Goal: Task Accomplishment & Management: Complete application form

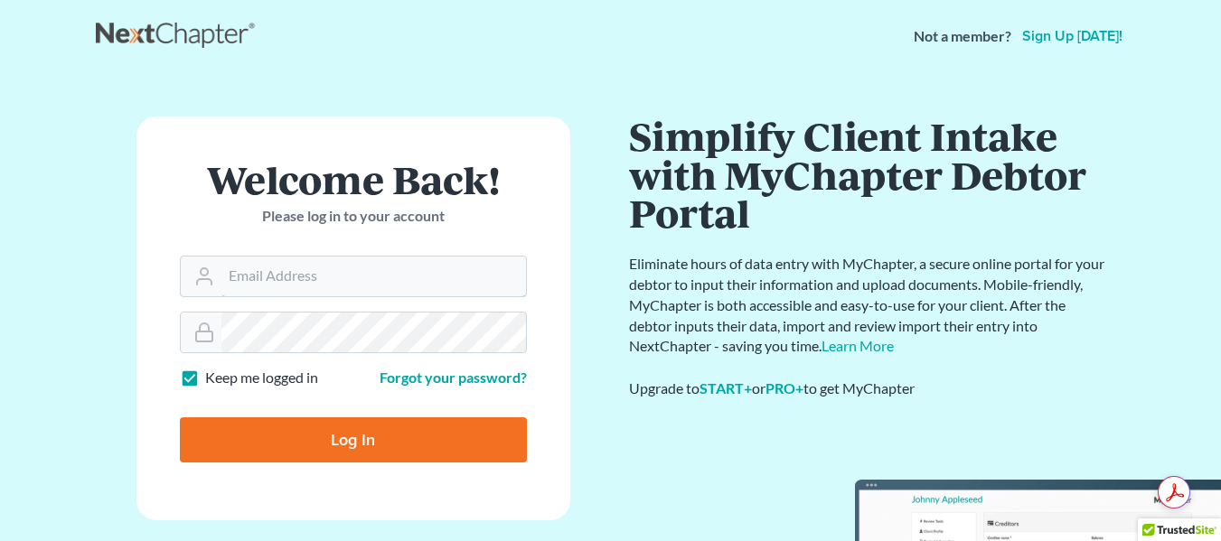
type input "lin@johnedunlap.com"
click at [352, 427] on input "Log In" at bounding box center [353, 440] width 347 height 45
type input "Thinking..."
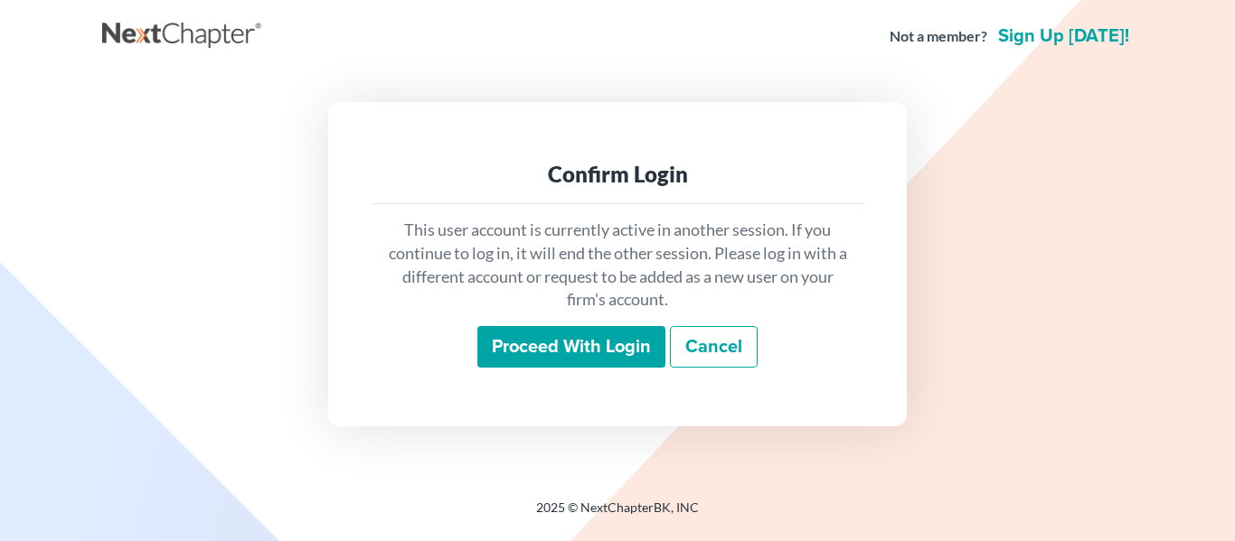
click at [589, 344] on input "Proceed with login" at bounding box center [571, 347] width 188 height 42
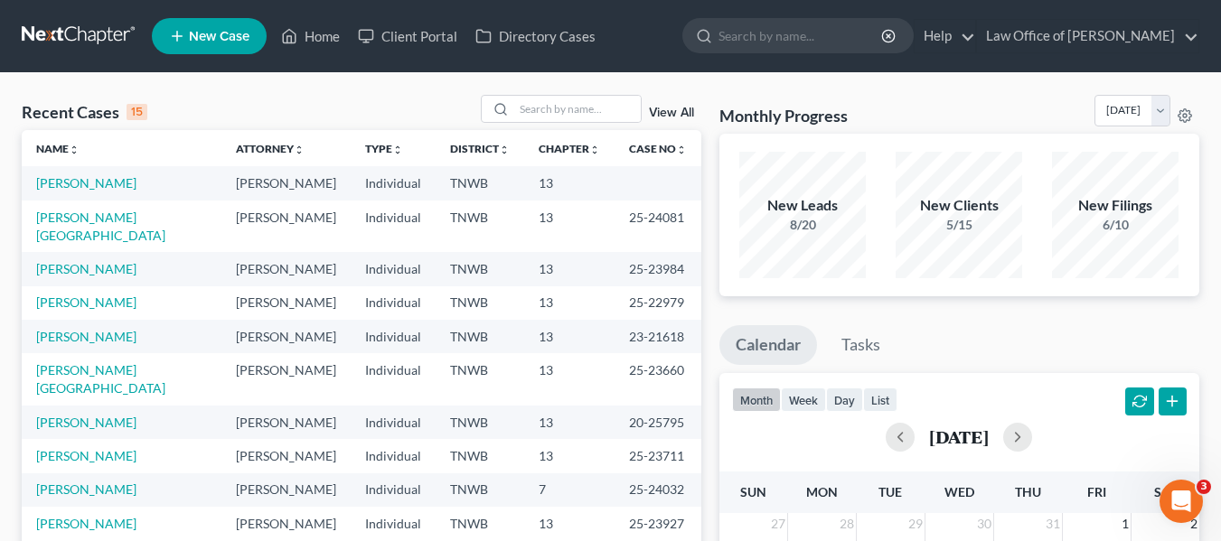
click at [226, 30] on span "New Case" at bounding box center [219, 37] width 61 height 14
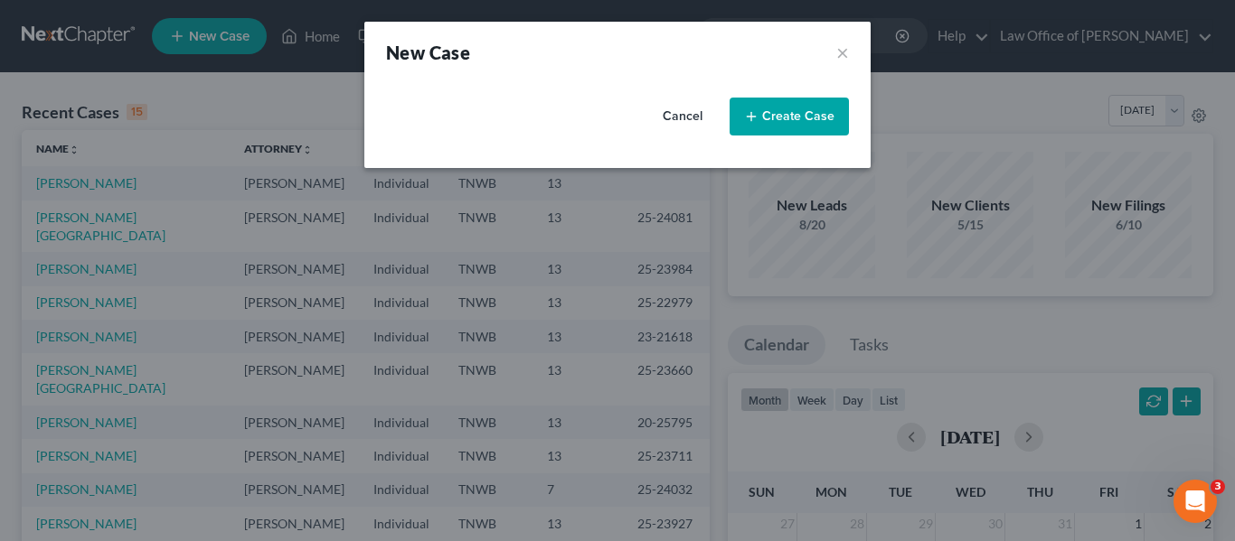
select select "76"
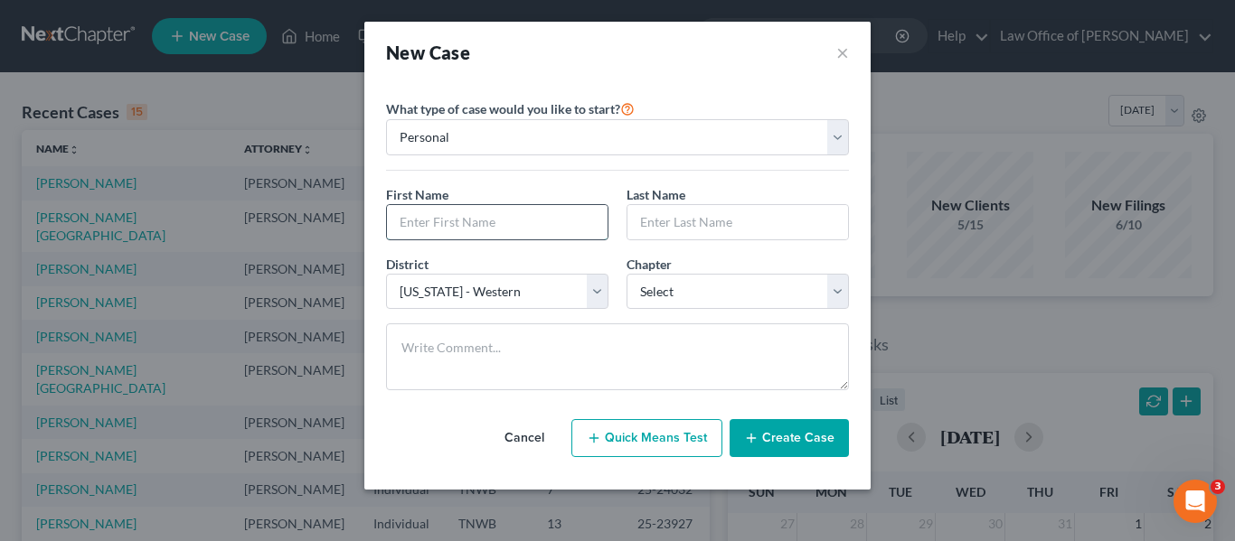
click at [532, 216] on input "text" at bounding box center [497, 222] width 221 height 34
type input "Shuntina"
click at [651, 221] on input "text" at bounding box center [737, 222] width 221 height 34
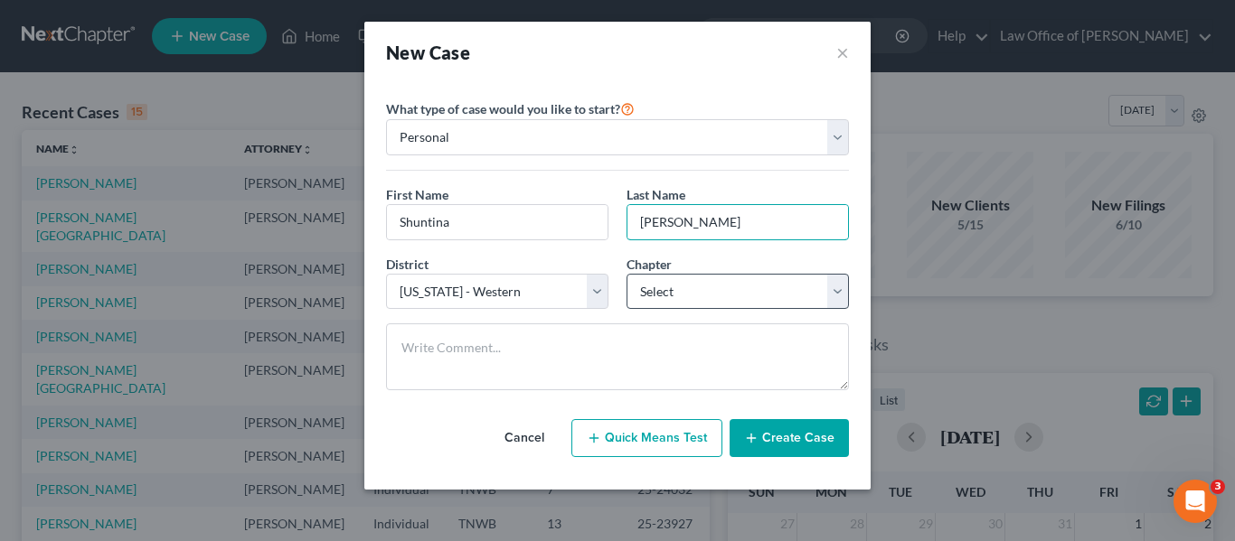
type input "Kidd"
click at [842, 289] on select "Select 7 11 12 13" at bounding box center [737, 292] width 222 height 36
select select "3"
click at [626, 274] on select "Select 7 11 12 13" at bounding box center [737, 292] width 222 height 36
click at [800, 433] on button "Create Case" at bounding box center [788, 438] width 119 height 38
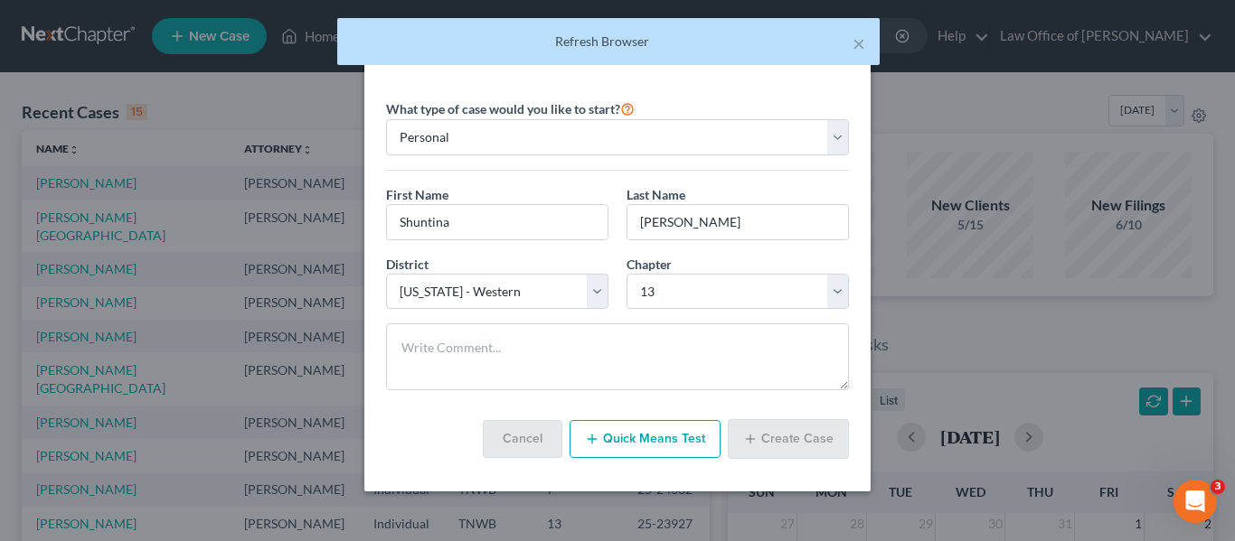
click at [625, 42] on div "Refresh Browser" at bounding box center [608, 42] width 513 height 18
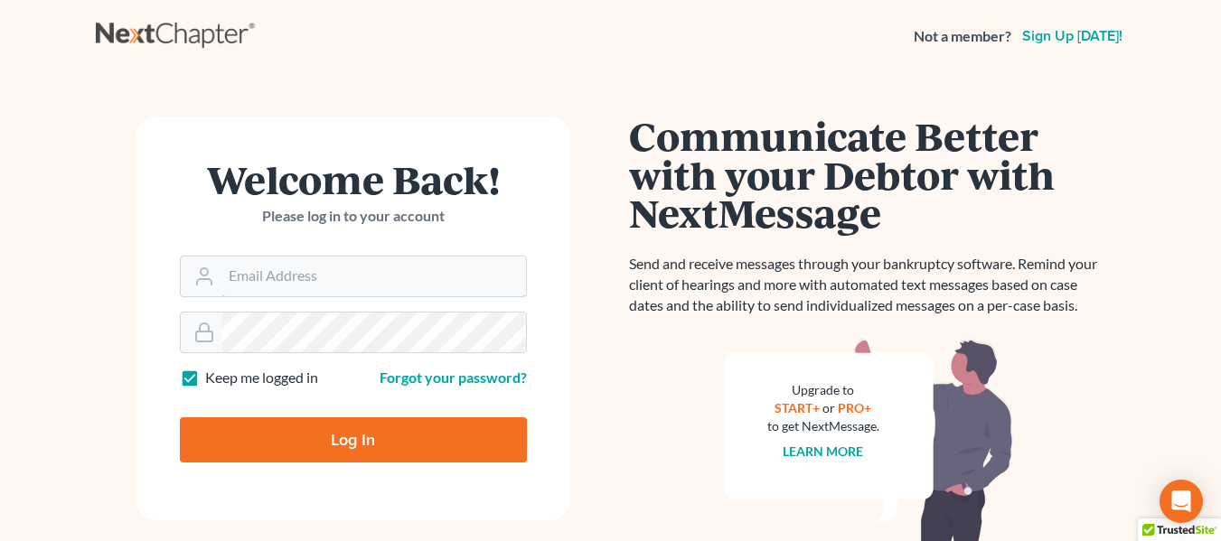
type input "[EMAIL_ADDRESS][DOMAIN_NAME]"
click at [351, 428] on input "Log In" at bounding box center [353, 440] width 347 height 45
type input "Thinking..."
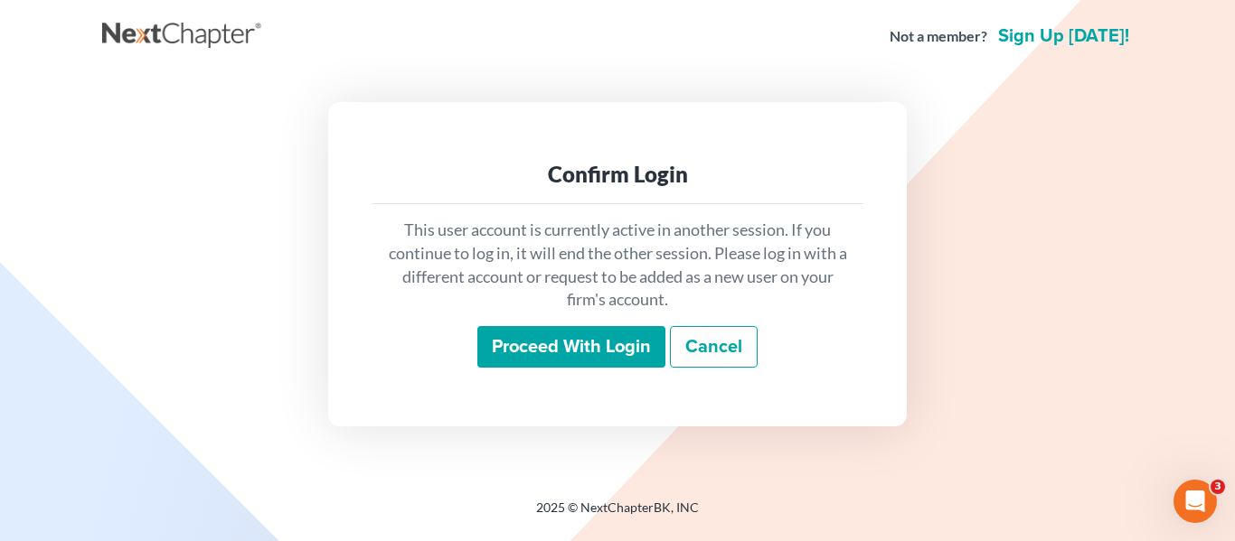
click at [584, 341] on input "Proceed with login" at bounding box center [571, 347] width 188 height 42
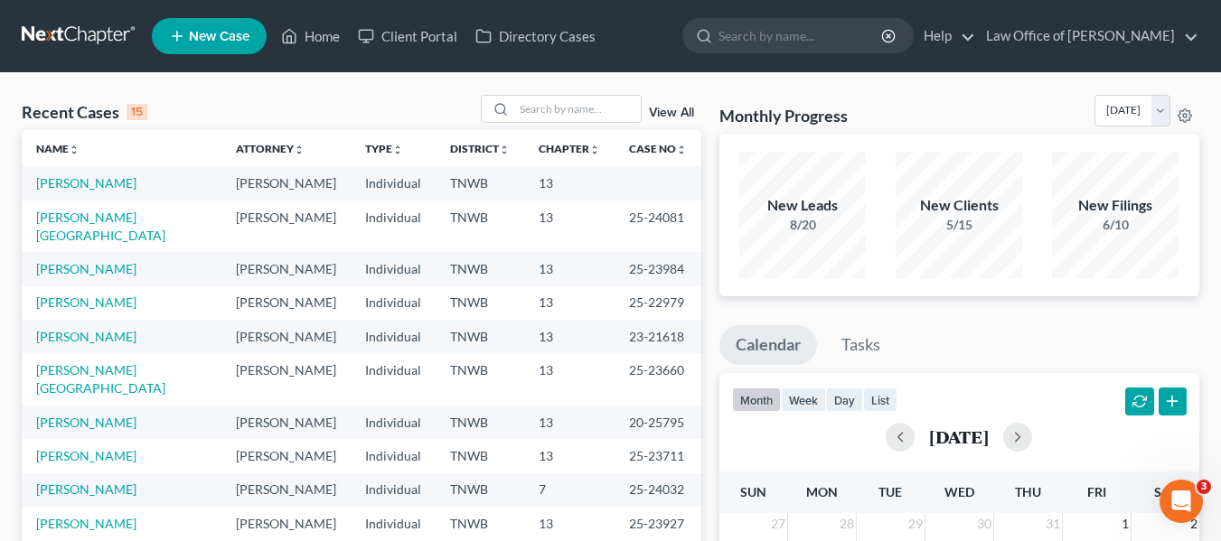
click at [207, 30] on span "New Case" at bounding box center [219, 37] width 61 height 14
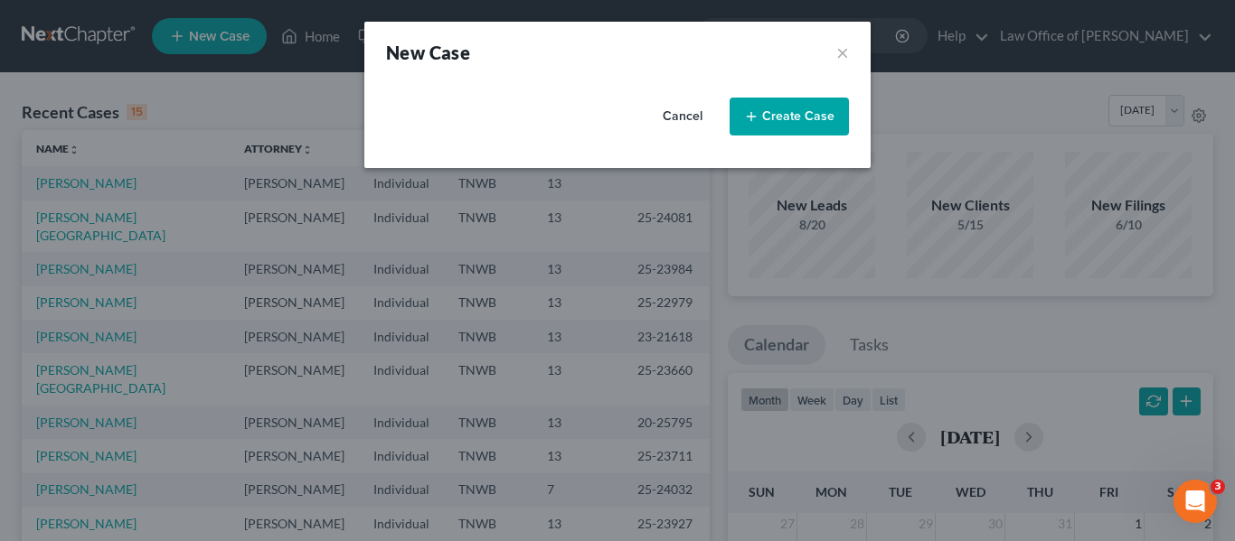
select select "76"
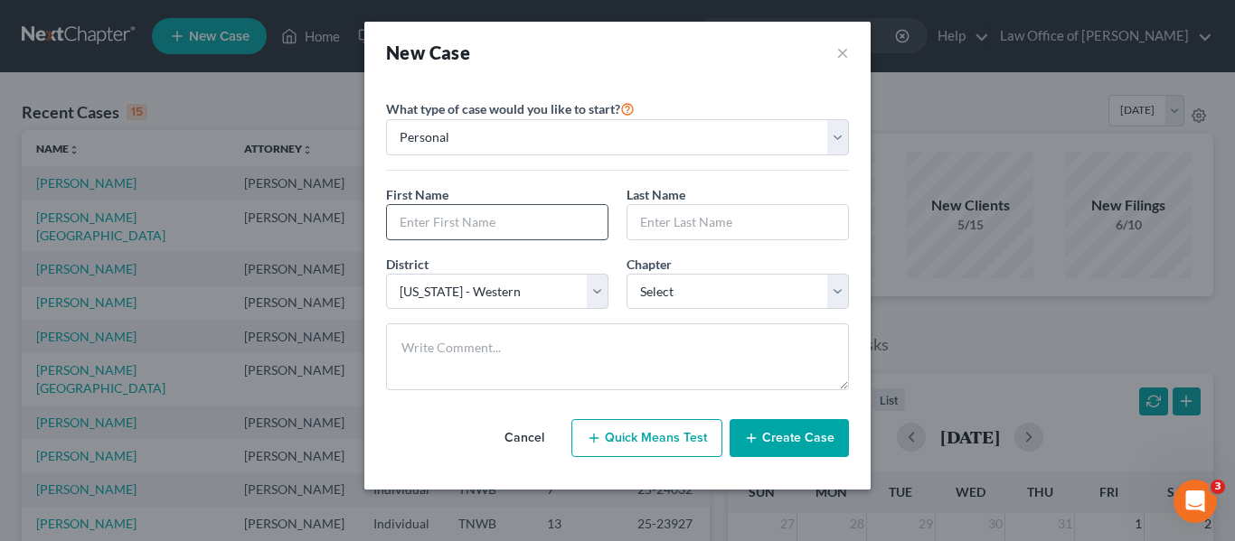
click at [466, 214] on input "text" at bounding box center [497, 222] width 221 height 34
type input "Shuntina"
click at [660, 221] on input "text" at bounding box center [737, 222] width 221 height 34
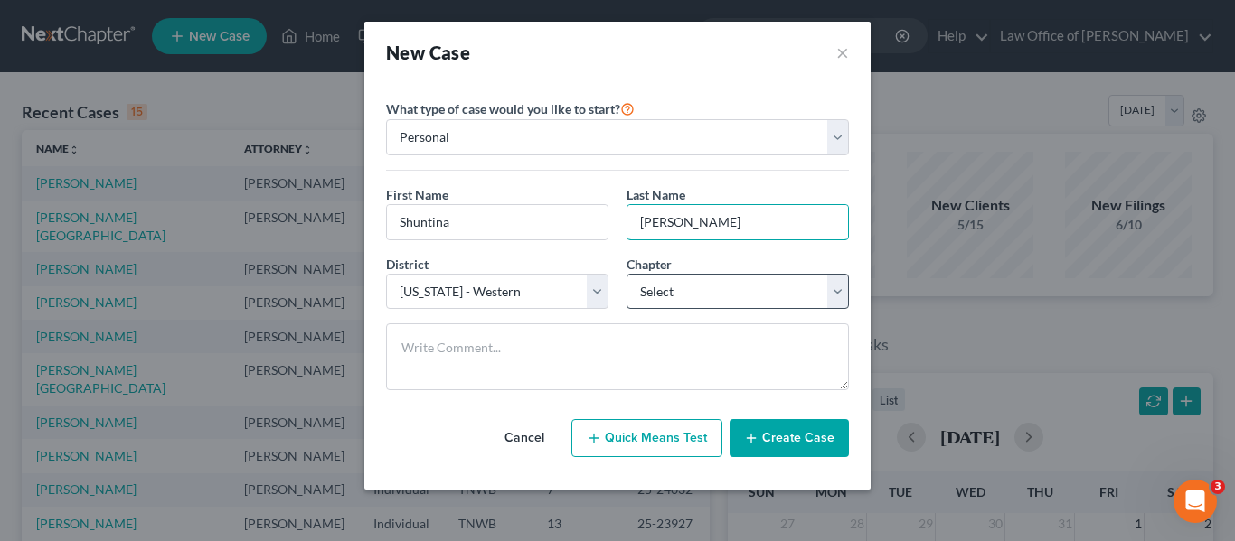
type input "[PERSON_NAME]"
click at [832, 286] on select "Select 7 11 12 13" at bounding box center [737, 292] width 222 height 36
select select "3"
click at [626, 274] on select "Select 7 11 12 13" at bounding box center [737, 292] width 222 height 36
click at [783, 434] on button "Create Case" at bounding box center [788, 438] width 119 height 38
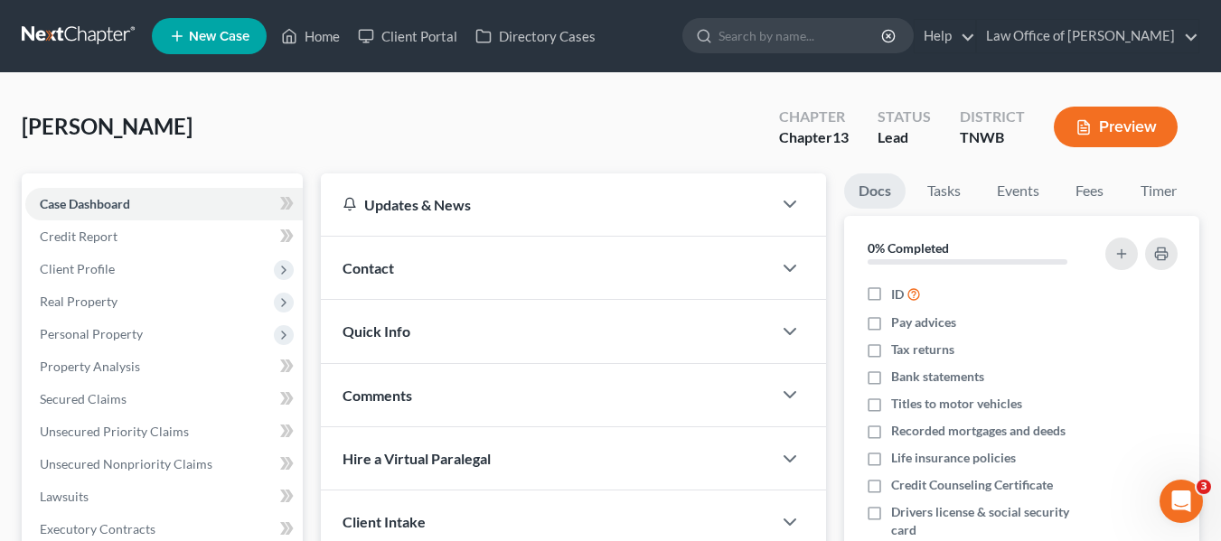
click at [624, 267] on div "Contact" at bounding box center [546, 268] width 451 height 62
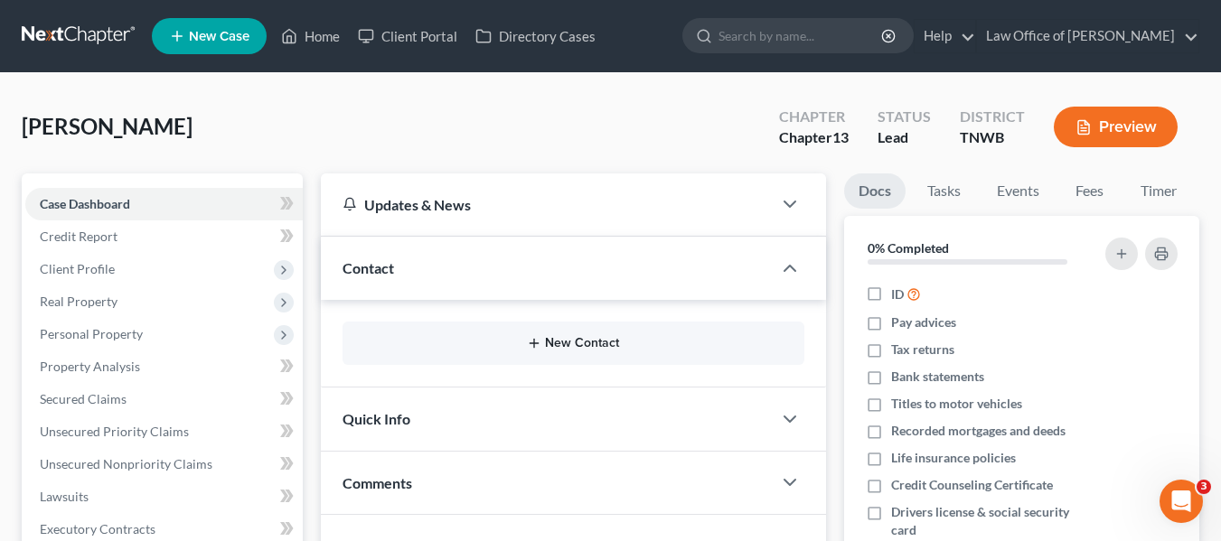
click at [583, 343] on button "New Contact" at bounding box center [573, 343] width 433 height 14
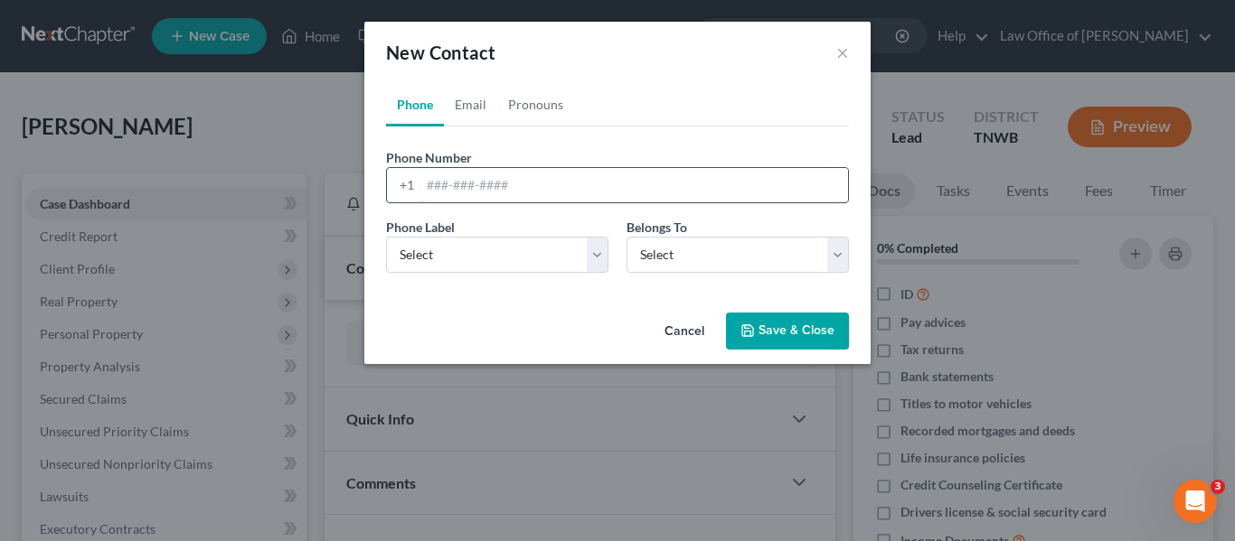
click at [463, 185] on input "tel" at bounding box center [634, 185] width 428 height 34
type input "9015132196"
click at [596, 252] on select "Select Mobile Home Work Other" at bounding box center [497, 255] width 222 height 36
select select "0"
click at [386, 237] on select "Select Mobile Home Work Other" at bounding box center [497, 255] width 222 height 36
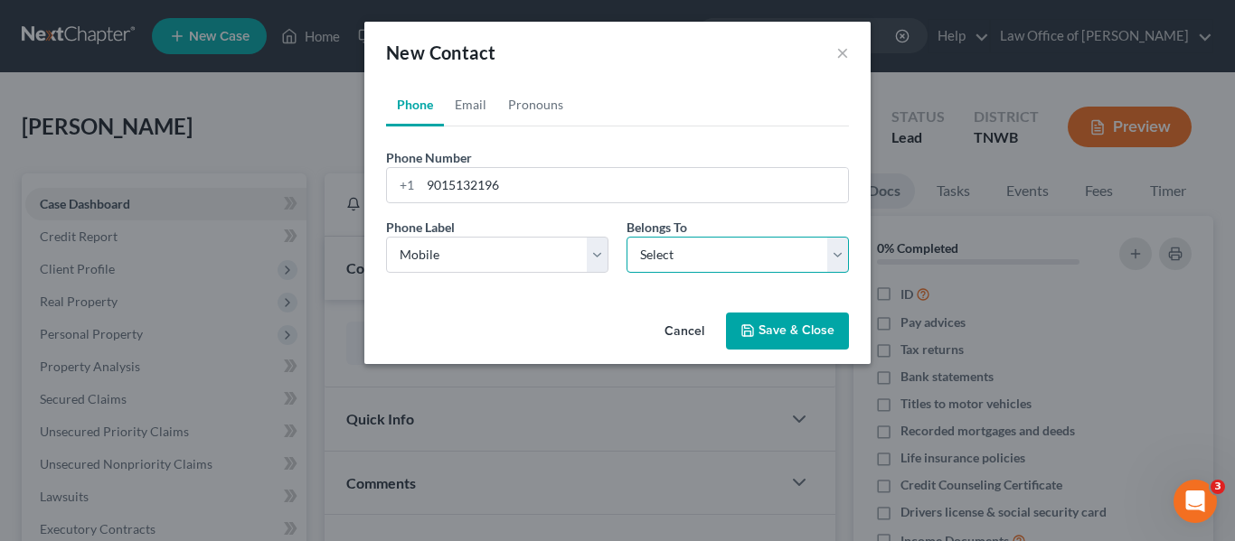
click at [838, 254] on select "Select Client Other" at bounding box center [737, 255] width 222 height 36
select select "0"
click at [626, 237] on select "Select Client Other" at bounding box center [737, 255] width 222 height 36
click at [801, 324] on button "Save & Close" at bounding box center [787, 332] width 123 height 38
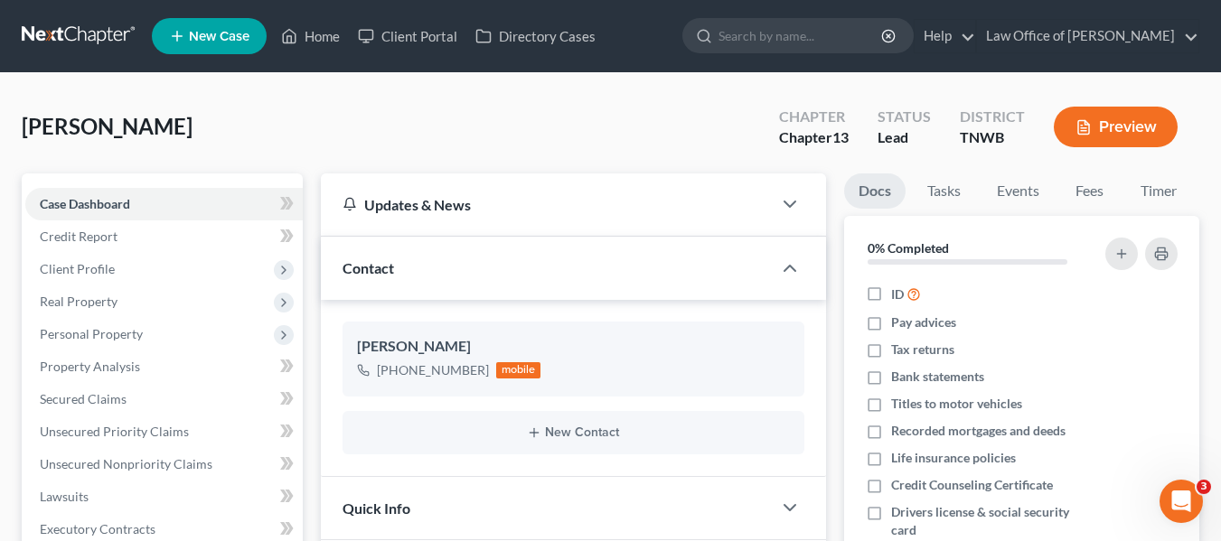
scroll to position [36, 0]
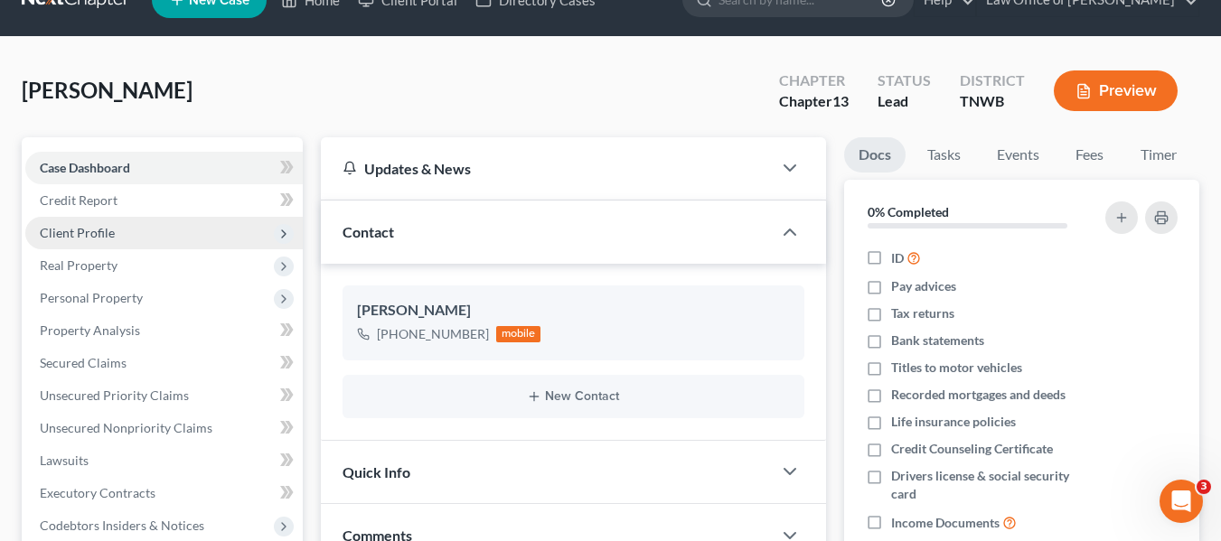
click at [105, 226] on span "Client Profile" at bounding box center [77, 232] width 75 height 15
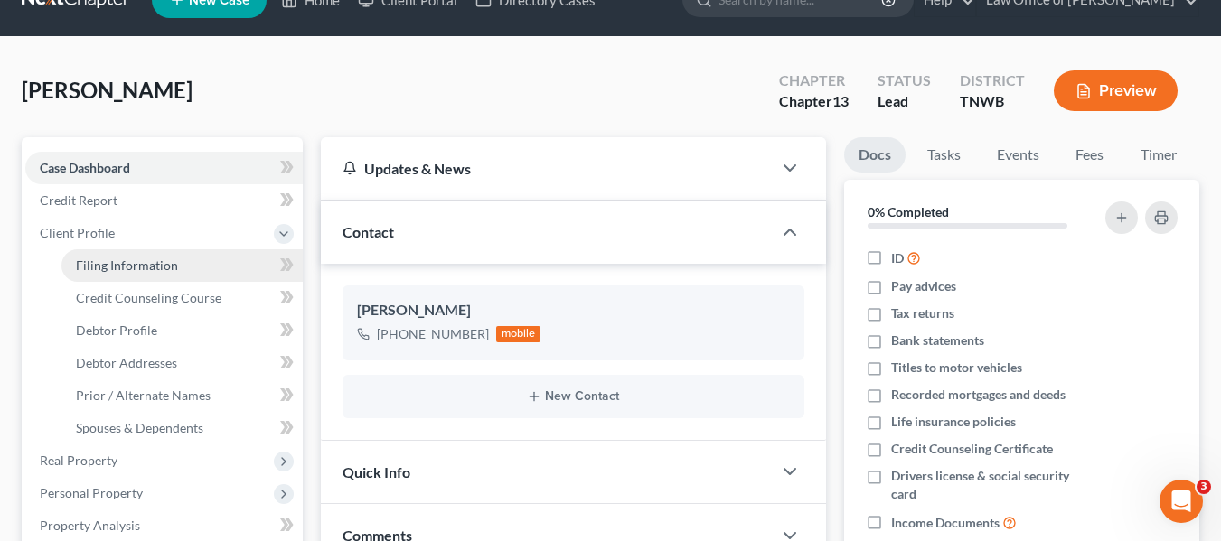
click at [123, 264] on span "Filing Information" at bounding box center [127, 265] width 102 height 15
select select "1"
select select "0"
select select "3"
select select "76"
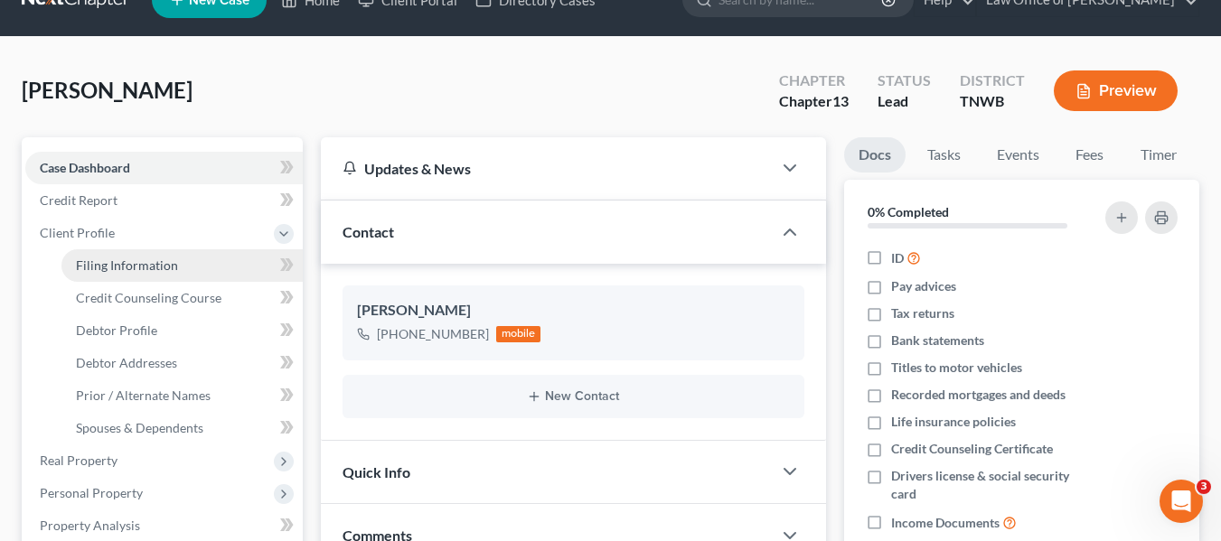
select select "44"
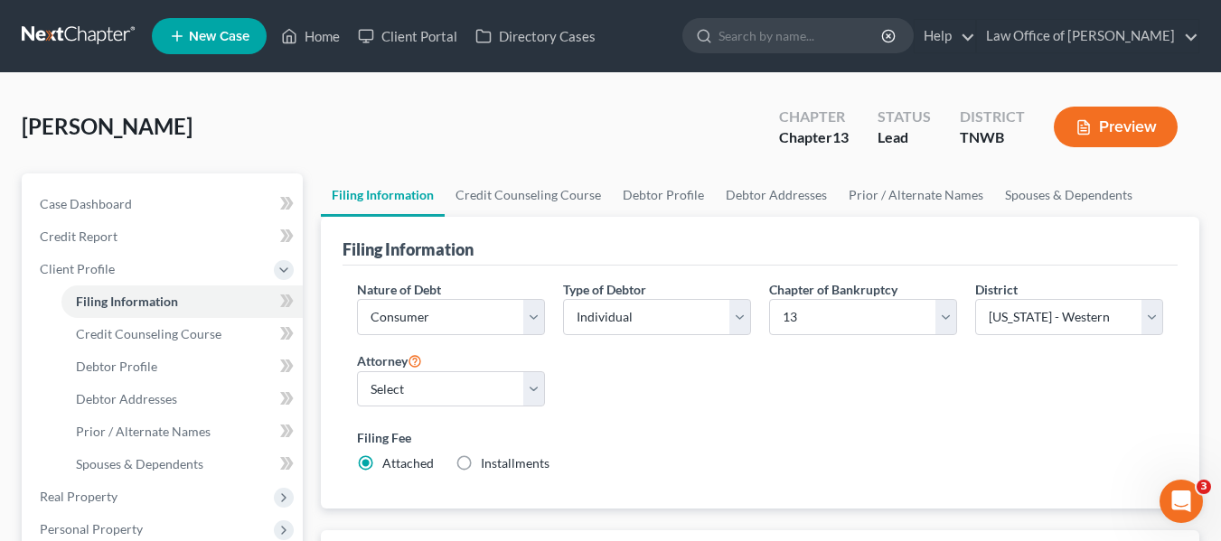
click at [481, 461] on label "Installments Installments" at bounding box center [515, 464] width 69 height 18
click at [488, 461] on input "Installments Installments" at bounding box center [494, 461] width 12 height 12
radio input "true"
radio input "false"
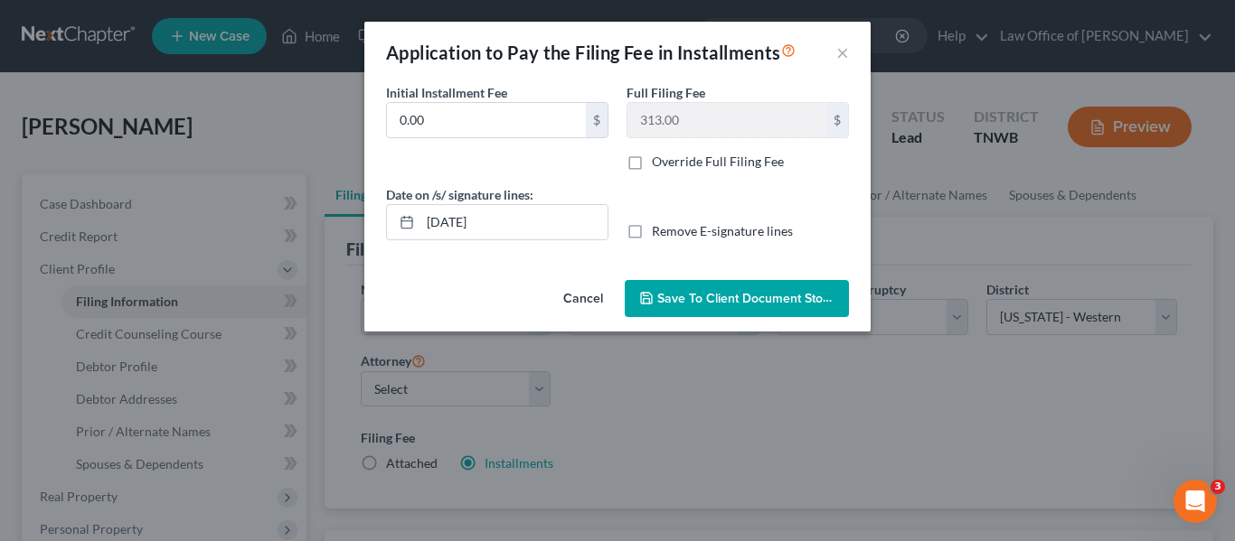
click at [720, 294] on span "Save to Client Document Storage" at bounding box center [753, 298] width 192 height 15
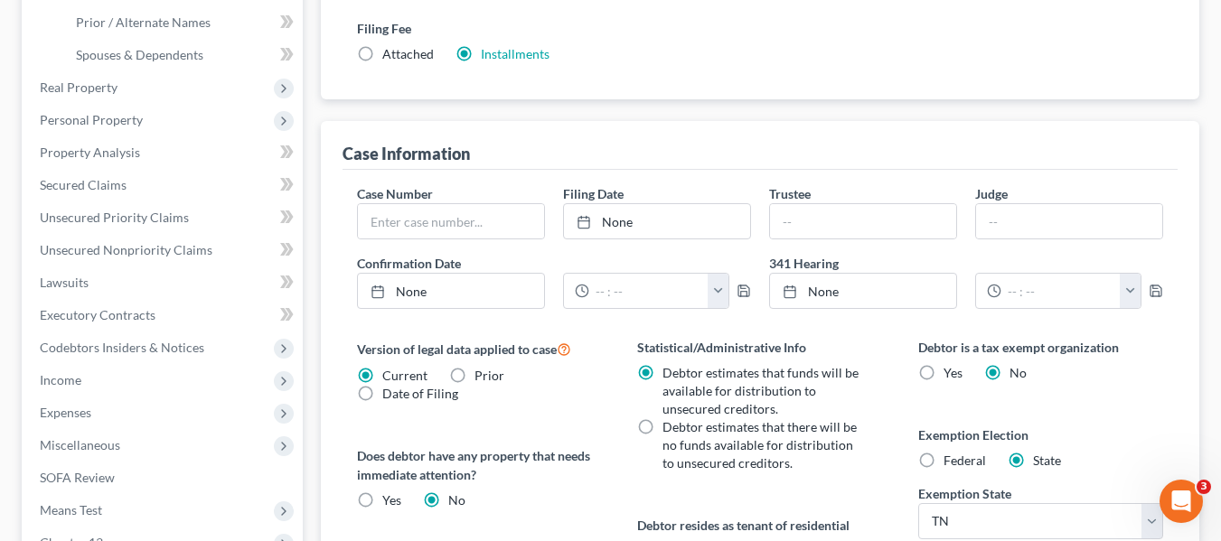
scroll to position [494, 0]
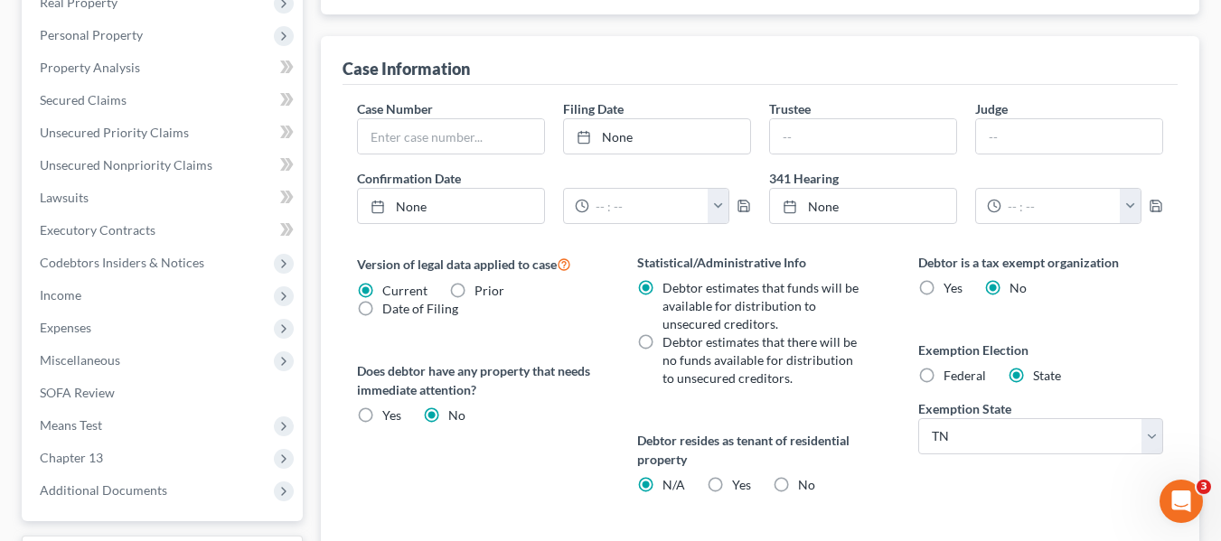
click at [732, 485] on label "Yes Yes" at bounding box center [741, 485] width 19 height 18
click at [739, 485] on input "Yes Yes" at bounding box center [745, 482] width 12 height 12
radio input "true"
radio input "false"
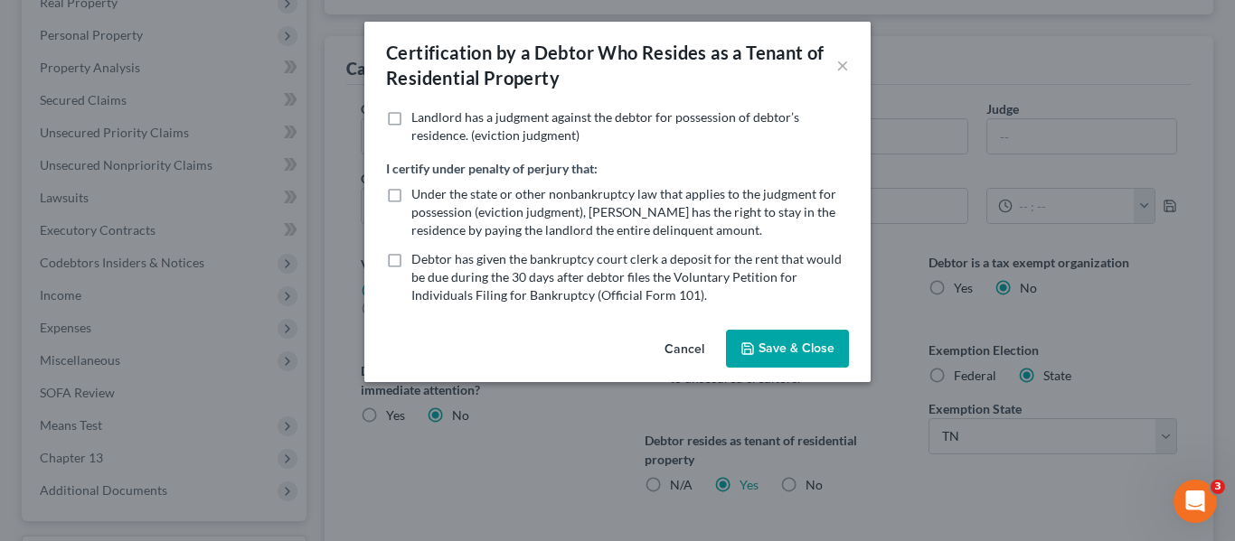
click at [783, 342] on button "Save & Close" at bounding box center [787, 349] width 123 height 38
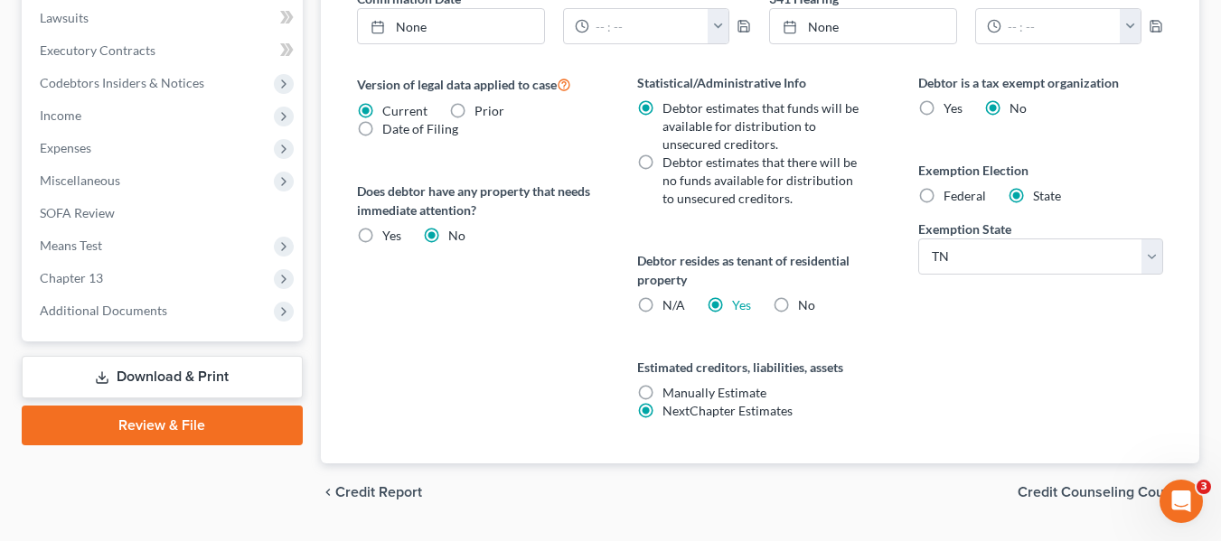
scroll to position [723, 0]
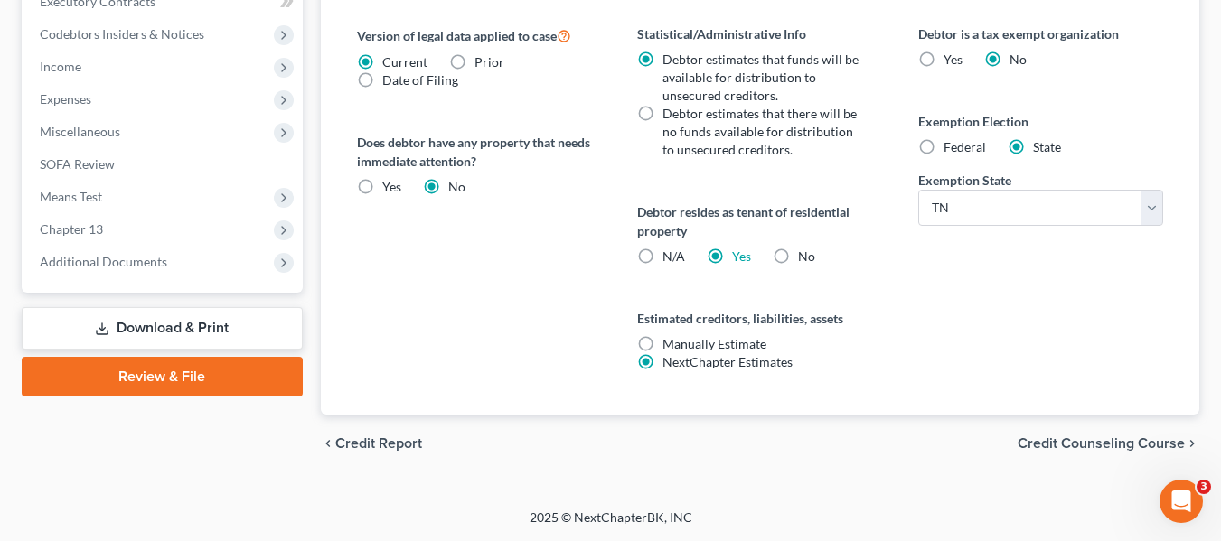
click at [1074, 437] on span "Credit Counseling Course" at bounding box center [1101, 444] width 167 height 14
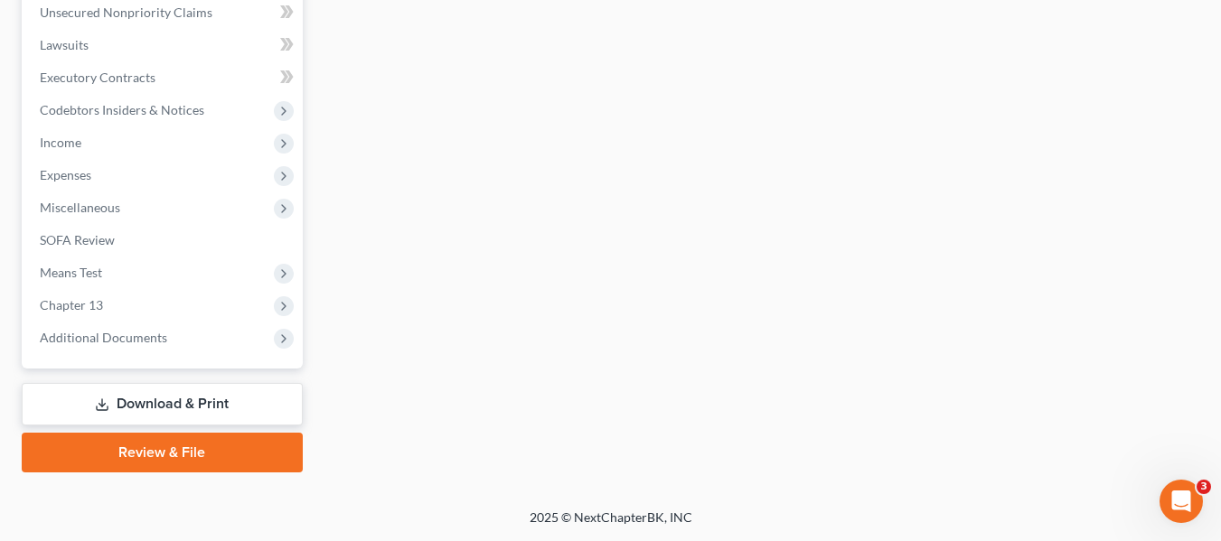
scroll to position [580, 0]
